Goal: Transaction & Acquisition: Purchase product/service

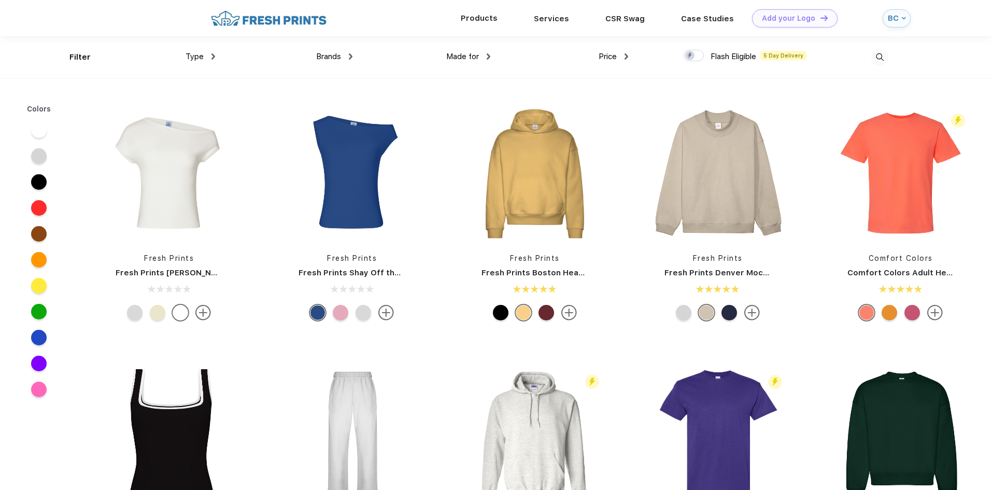
click at [500, 18] on div "Products" at bounding box center [479, 17] width 73 height 13
click at [548, 16] on link "Services" at bounding box center [551, 17] width 35 height 9
click at [87, 53] on div "Type Shirts Sweaters Bottoms Accessories Hats Tanks Jackets Jerseys Polos" at bounding box center [146, 57] width 138 height 42
click at [875, 57] on img at bounding box center [880, 57] width 17 height 17
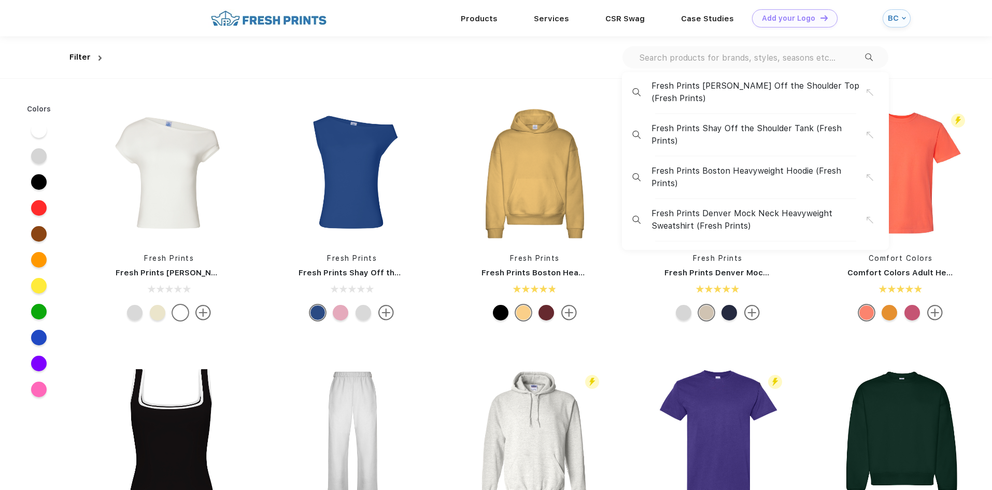
click at [772, 57] on input "text" at bounding box center [751, 57] width 227 height 11
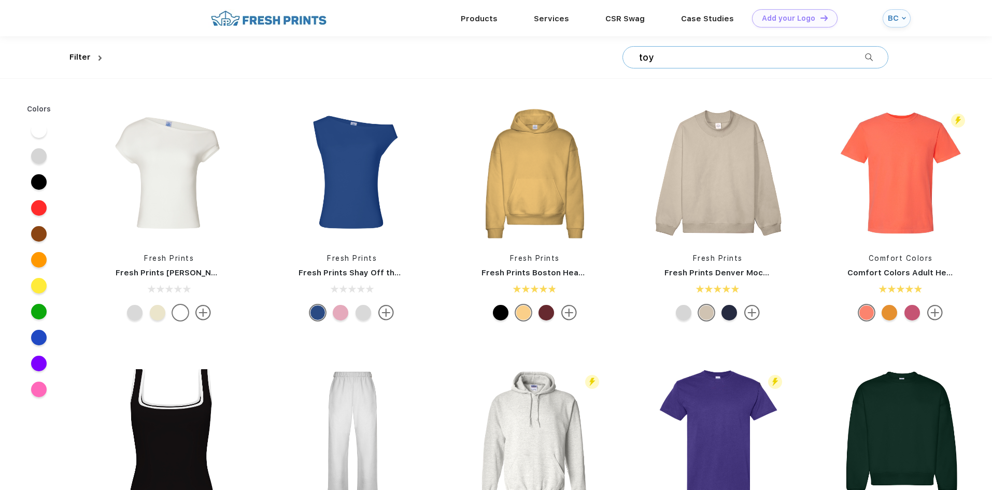
type input "toy"
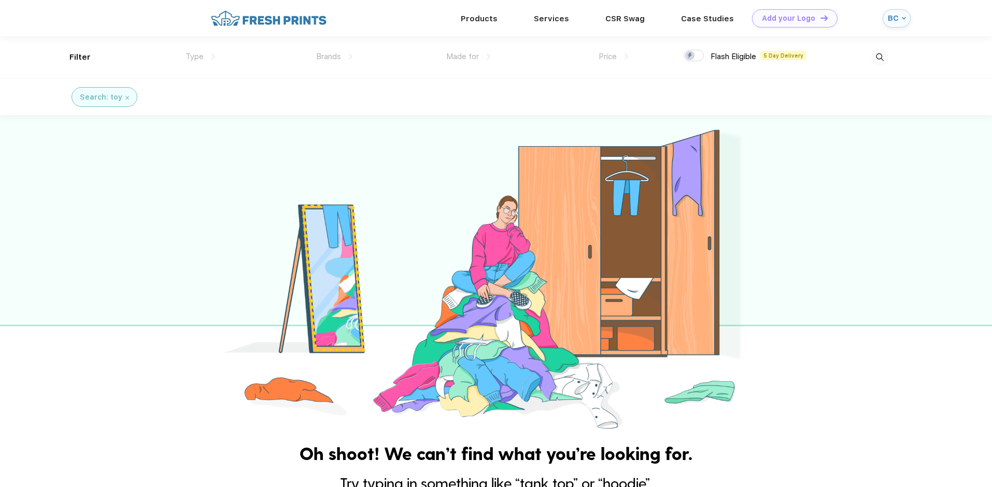
click at [836, 57] on div at bounding box center [820, 57] width 138 height 42
click at [891, 57] on div "Filter Type Shirts Sweaters Bottoms Accessories Hats Tanks Jackets Jerseys Polo…" at bounding box center [496, 57] width 854 height 42
click at [886, 57] on img at bounding box center [880, 57] width 17 height 17
click at [613, 17] on link "CSR Swag" at bounding box center [625, 17] width 39 height 9
click at [878, 55] on img at bounding box center [880, 57] width 17 height 17
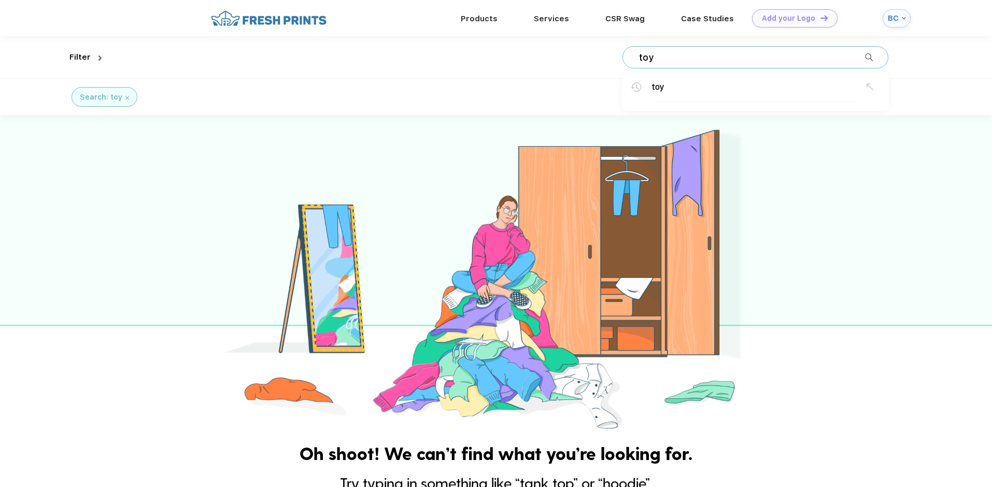
click at [719, 64] on div "toy toy" at bounding box center [756, 57] width 266 height 22
click at [876, 52] on img at bounding box center [880, 57] width 17 height 17
click at [640, 54] on input "toy" at bounding box center [751, 57] width 227 height 11
type input "desk toy"
click at [145, 100] on div "Search: desk toy" at bounding box center [114, 97] width 69 height 11
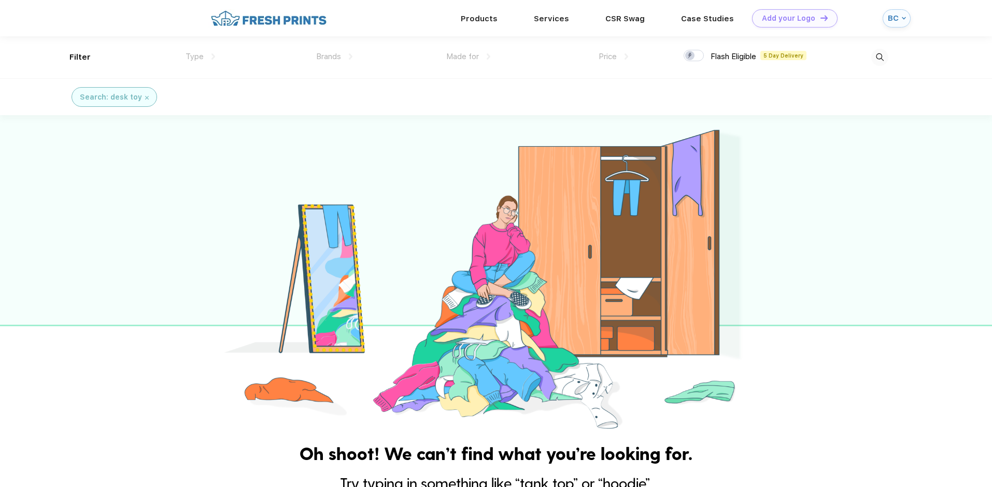
click at [887, 57] on img at bounding box center [880, 57] width 17 height 17
click at [761, 62] on input "desk toy" at bounding box center [751, 57] width 227 height 11
drag, startPoint x: 688, startPoint y: 58, endPoint x: 536, endPoint y: 62, distance: 152.0
click at [536, 62] on div "desk toy desk toy" at bounding box center [497, 57] width 783 height 42
click at [879, 55] on img at bounding box center [880, 57] width 17 height 17
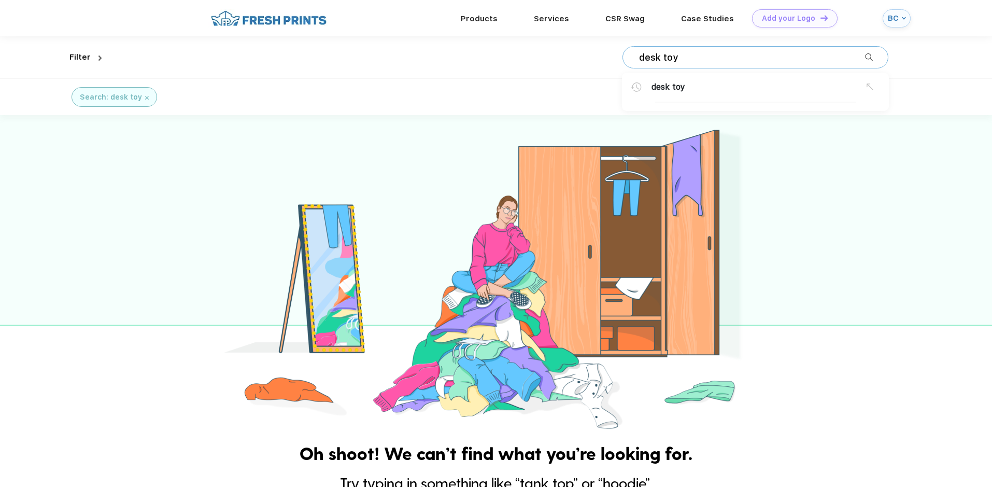
click at [809, 59] on input "desk toy" at bounding box center [751, 57] width 227 height 11
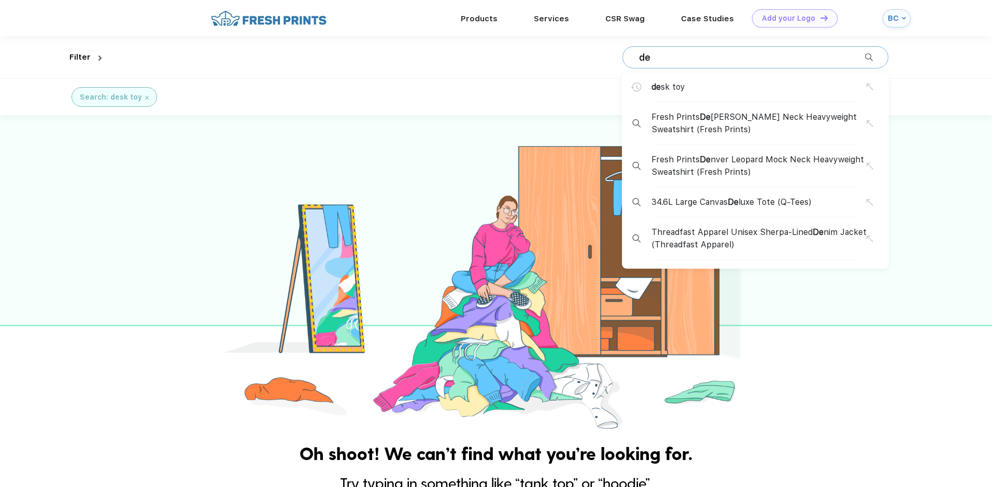
type input "d"
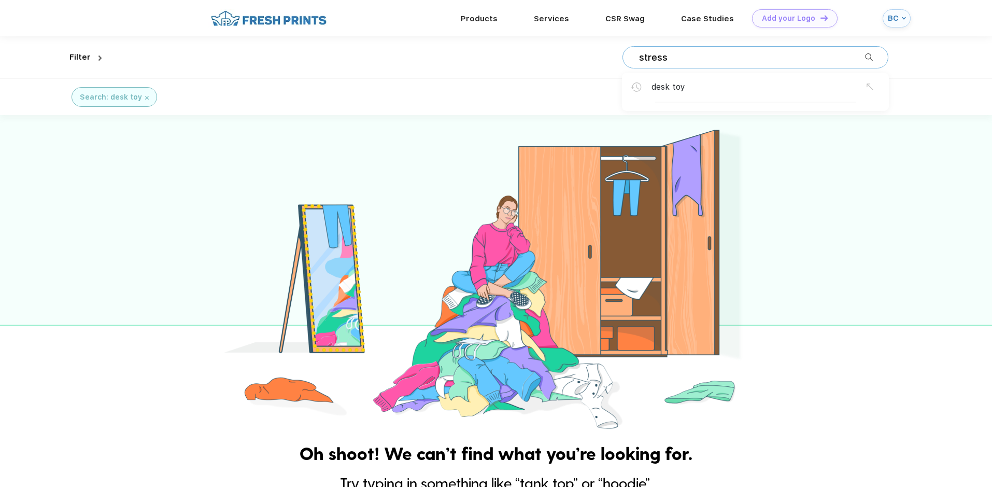
type input "stress"
click at [885, 57] on img at bounding box center [880, 57] width 17 height 17
click at [772, 60] on input "stress" at bounding box center [751, 57] width 227 height 11
type input "stress toy"
